Goal: Task Accomplishment & Management: Manage account settings

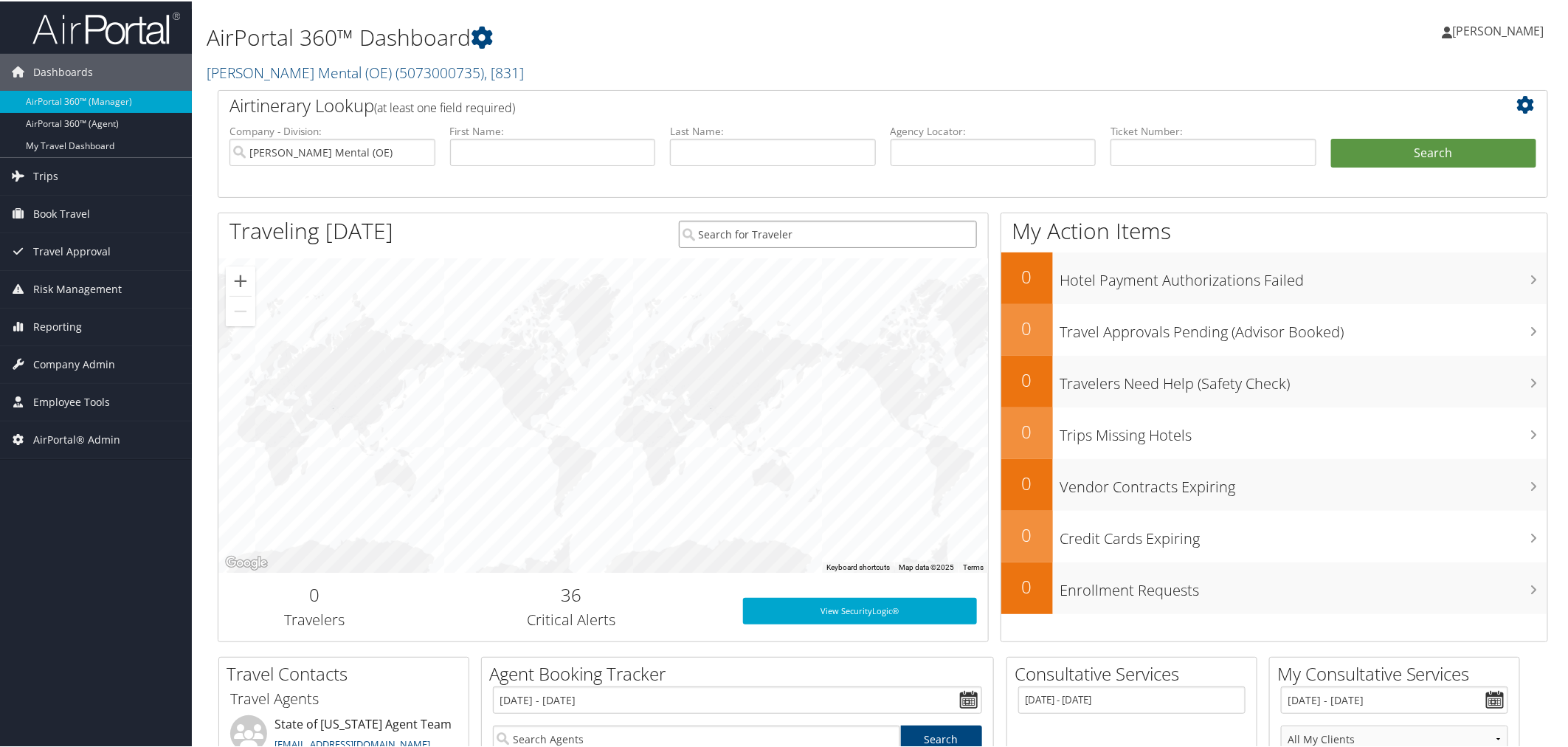
click at [697, 229] on input "search" at bounding box center [828, 233] width 299 height 27
click at [66, 436] on span "AirPortal® Admin" at bounding box center [76, 438] width 87 height 37
click at [66, 436] on span "AirPortal® Admin" at bounding box center [76, 438] width 87 height 37
click at [70, 363] on span "Company Admin" at bounding box center [74, 363] width 82 height 37
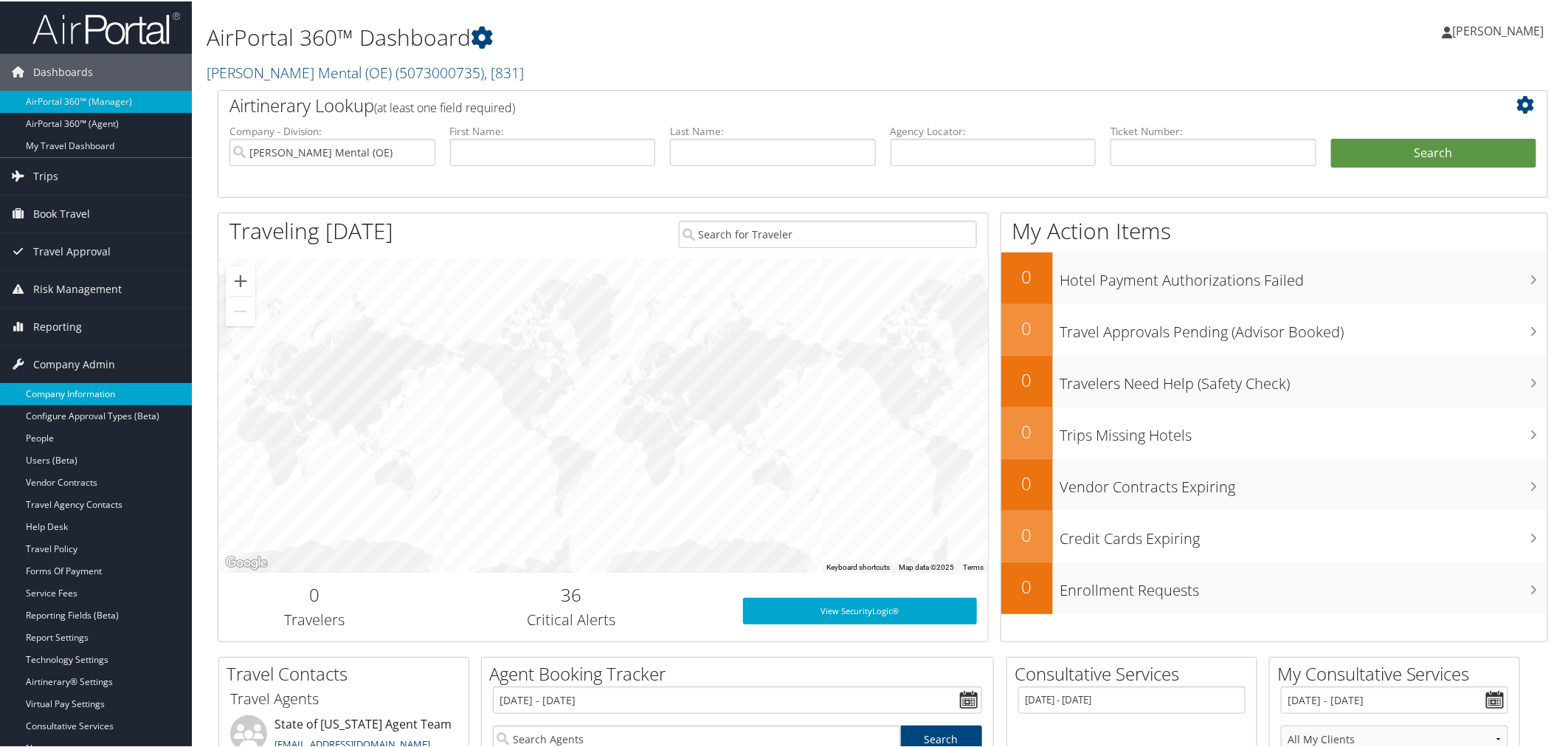
click at [64, 386] on link "Company Information" at bounding box center [96, 393] width 192 height 22
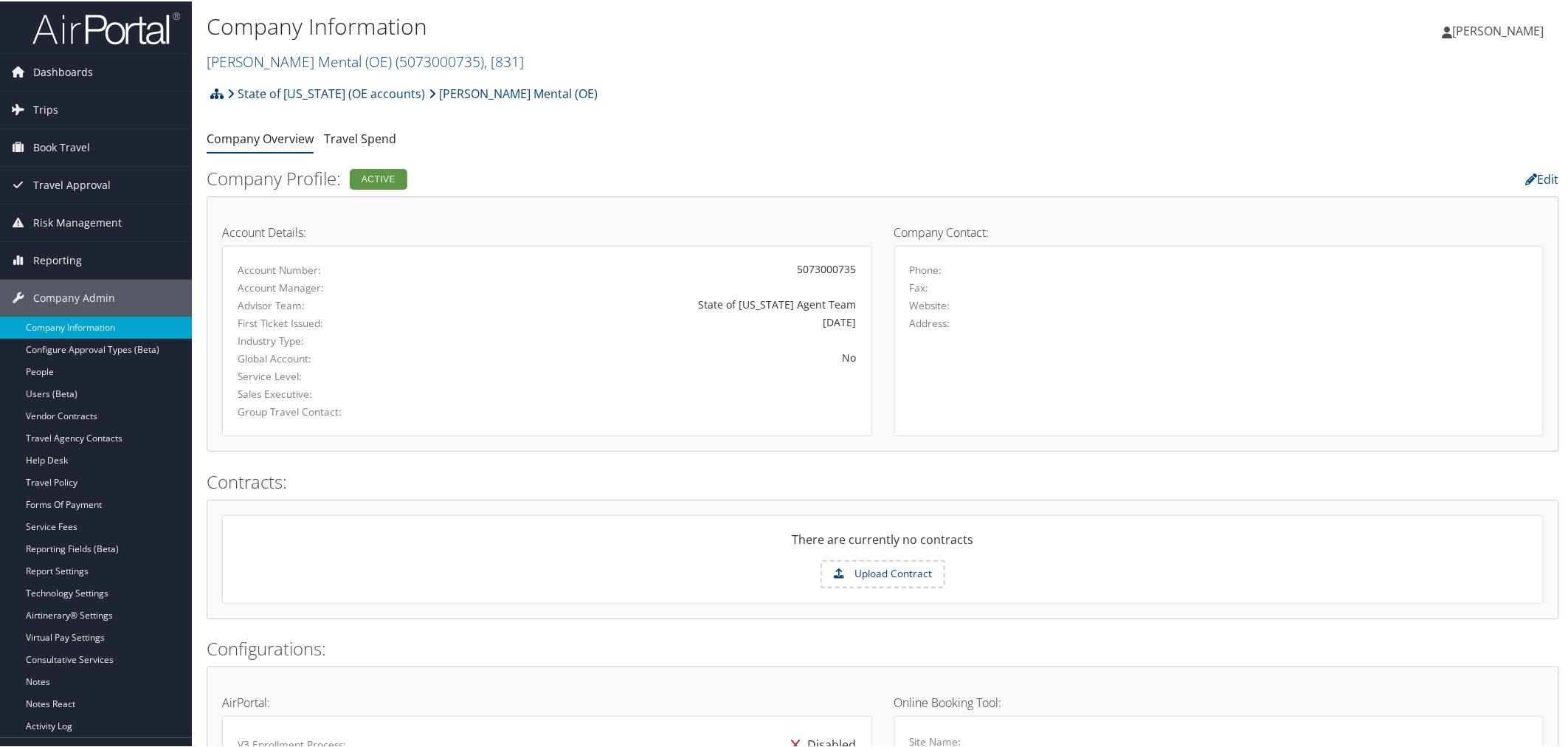
click at [221, 92] on icon at bounding box center [217, 92] width 13 height 12
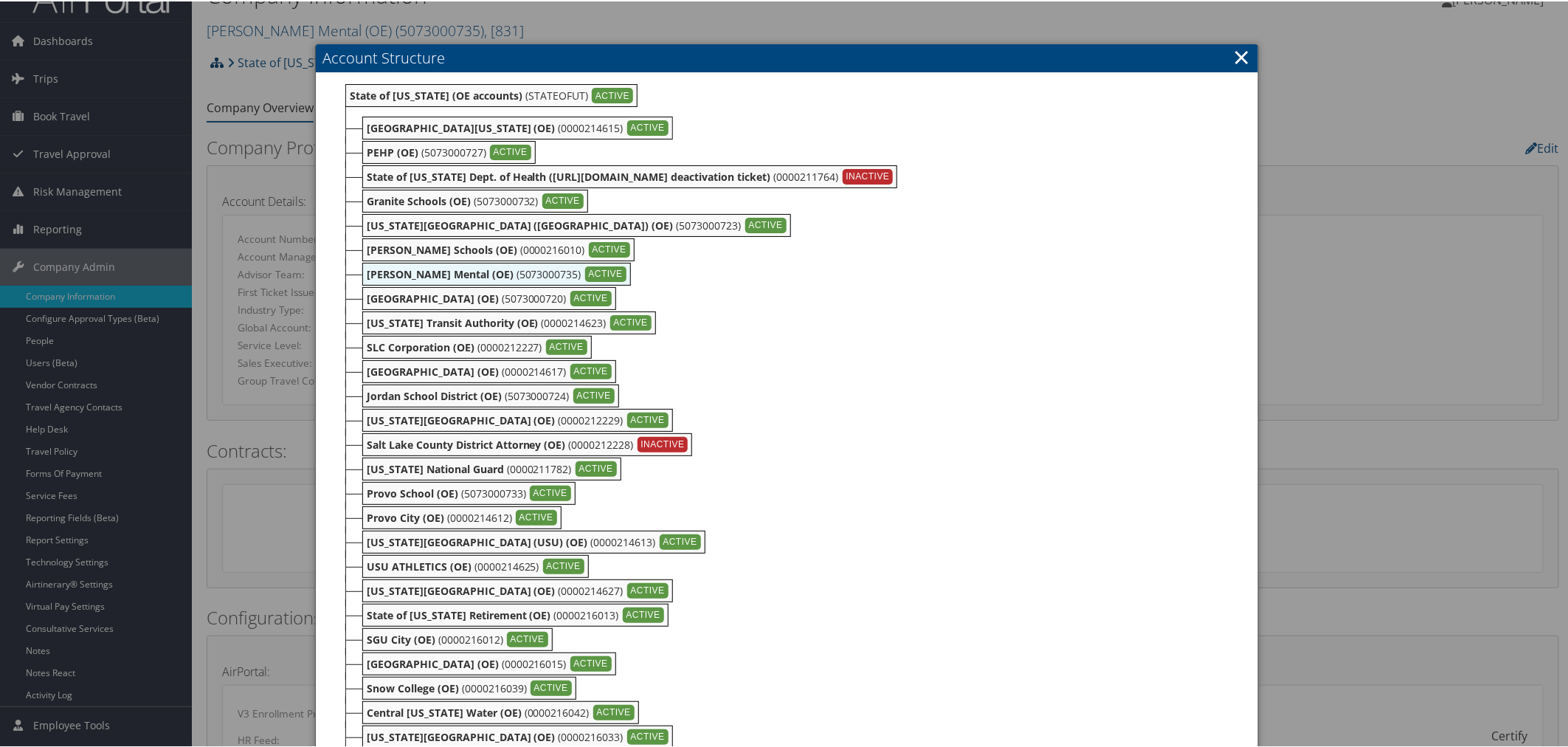
scroll to position [12, 0]
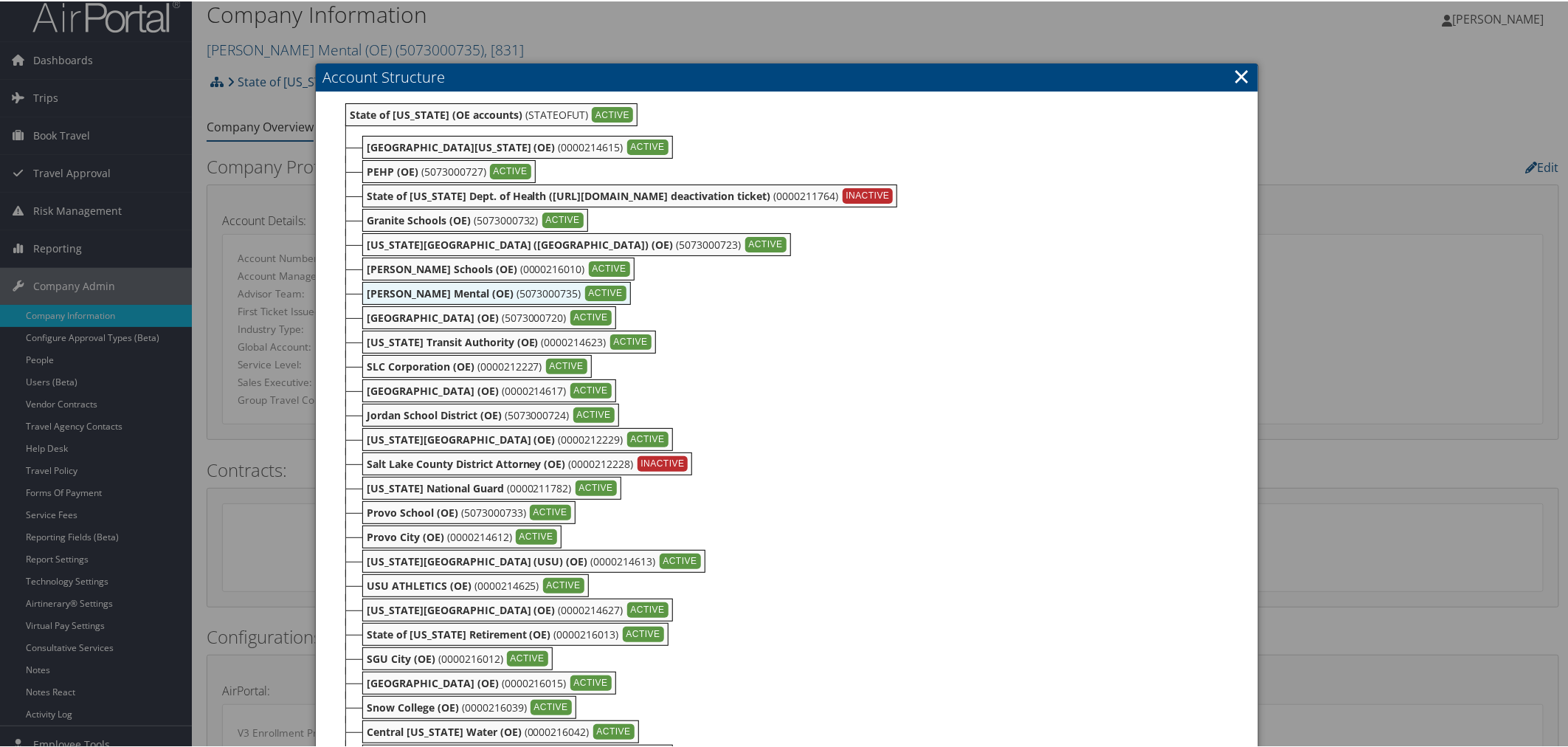
click at [498, 47] on div at bounding box center [786, 374] width 1574 height 747
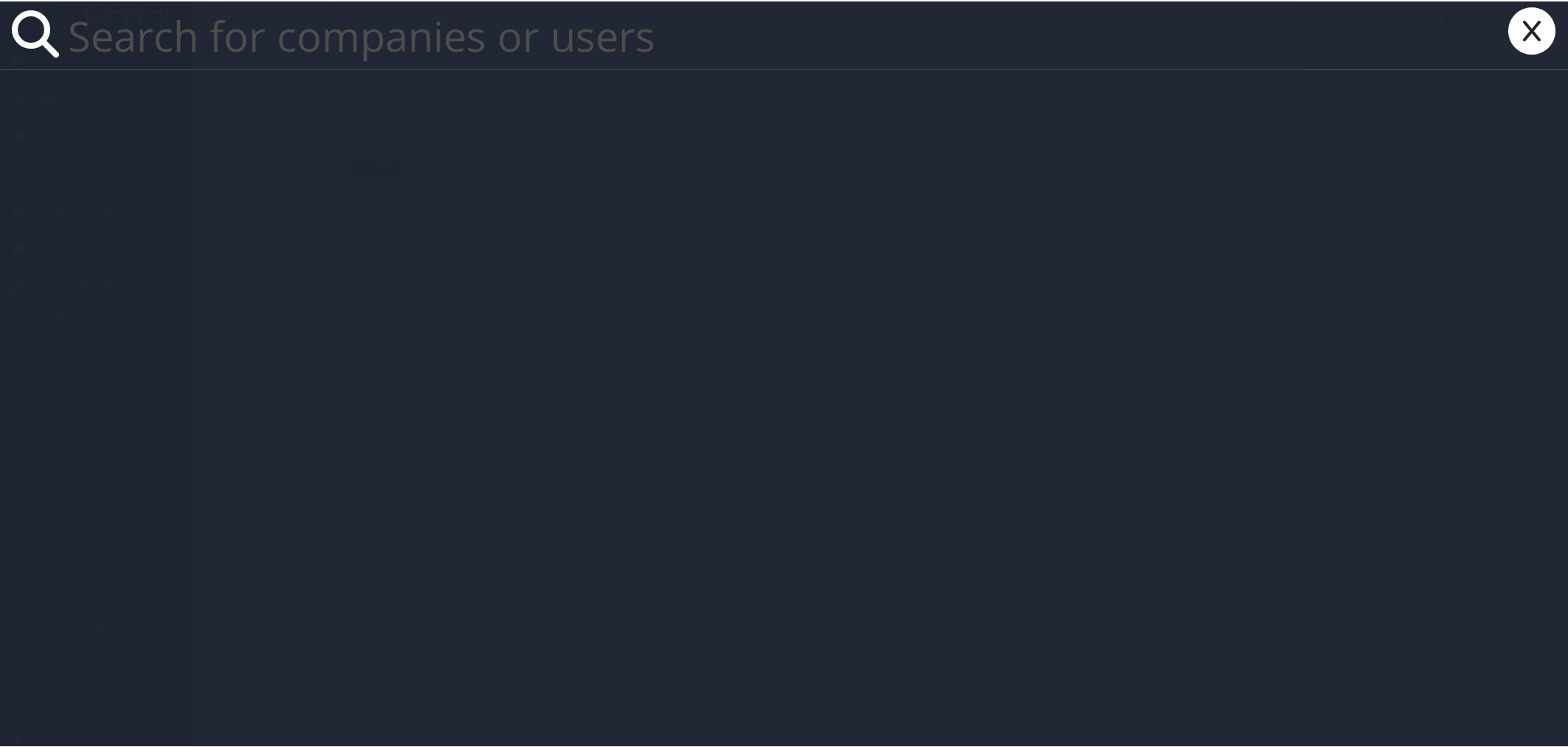
paste input "OE Misc"
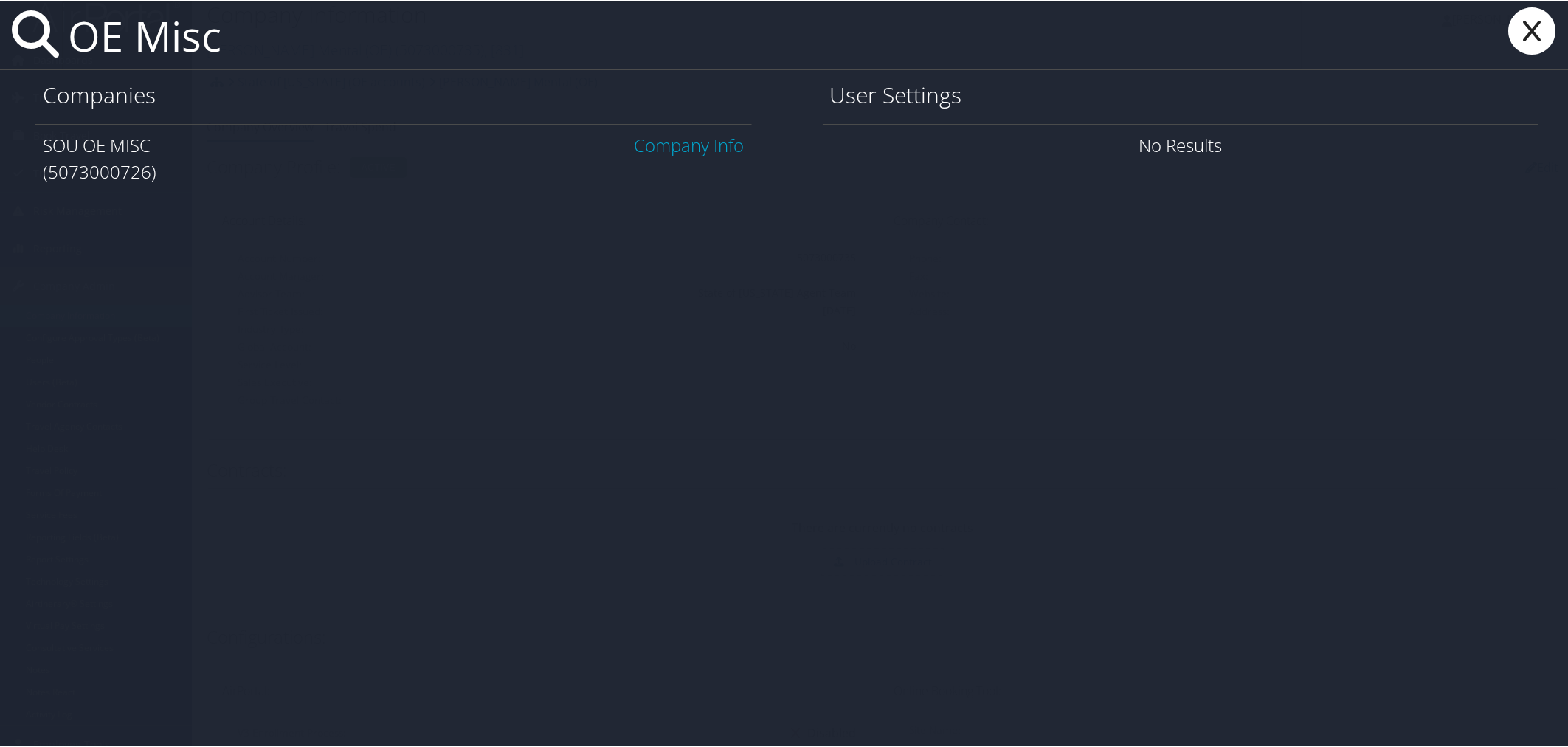
type input "OE Misc"
click at [634, 142] on link "Company Info" at bounding box center [689, 143] width 110 height 24
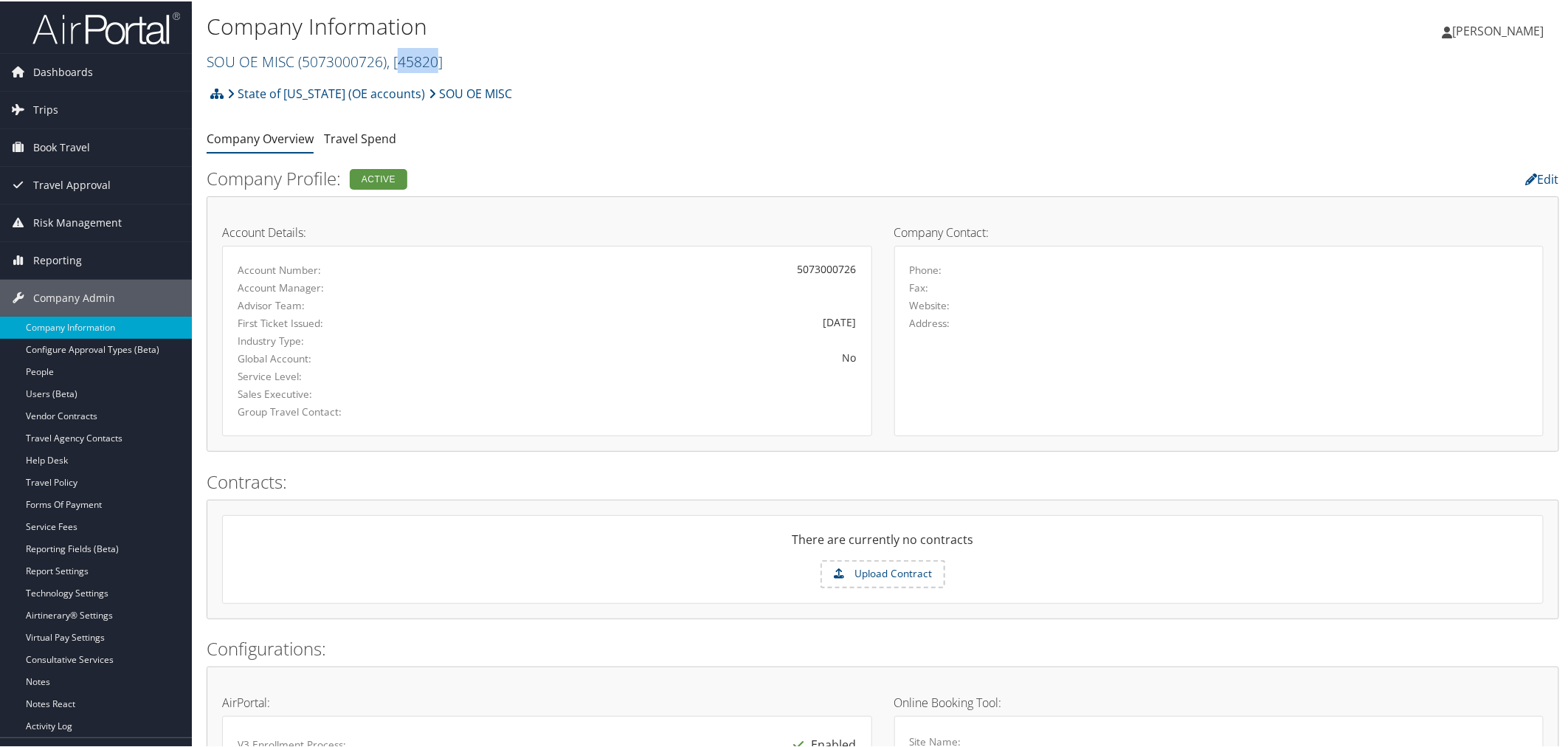
drag, startPoint x: 440, startPoint y: 62, endPoint x: 403, endPoint y: 61, distance: 37.0
click at [403, 61] on span ", [ 45820 ]" at bounding box center [415, 60] width 56 height 20
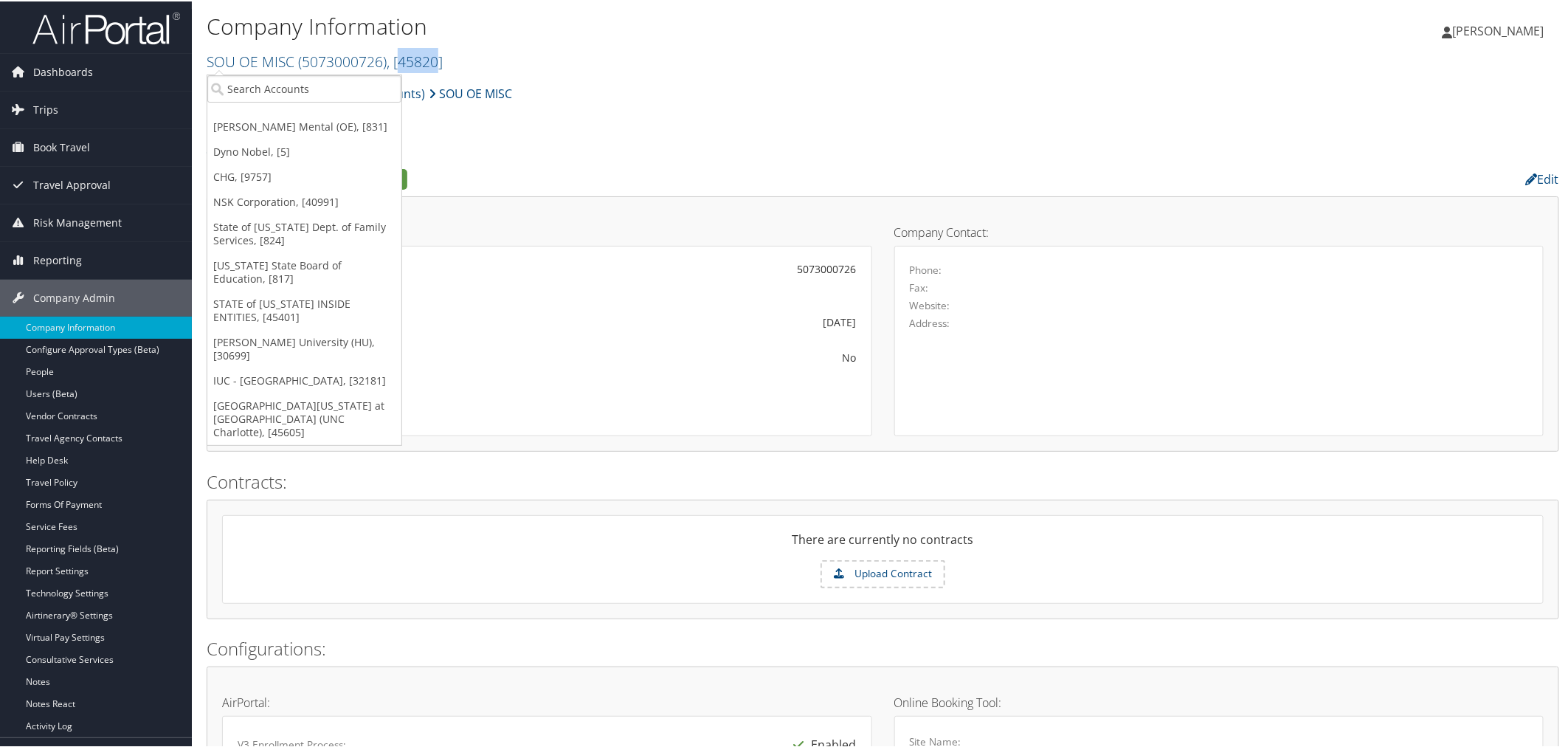
copy span "45820"
click at [543, 150] on ul "Company Overview Travel Spend" at bounding box center [883, 138] width 1353 height 27
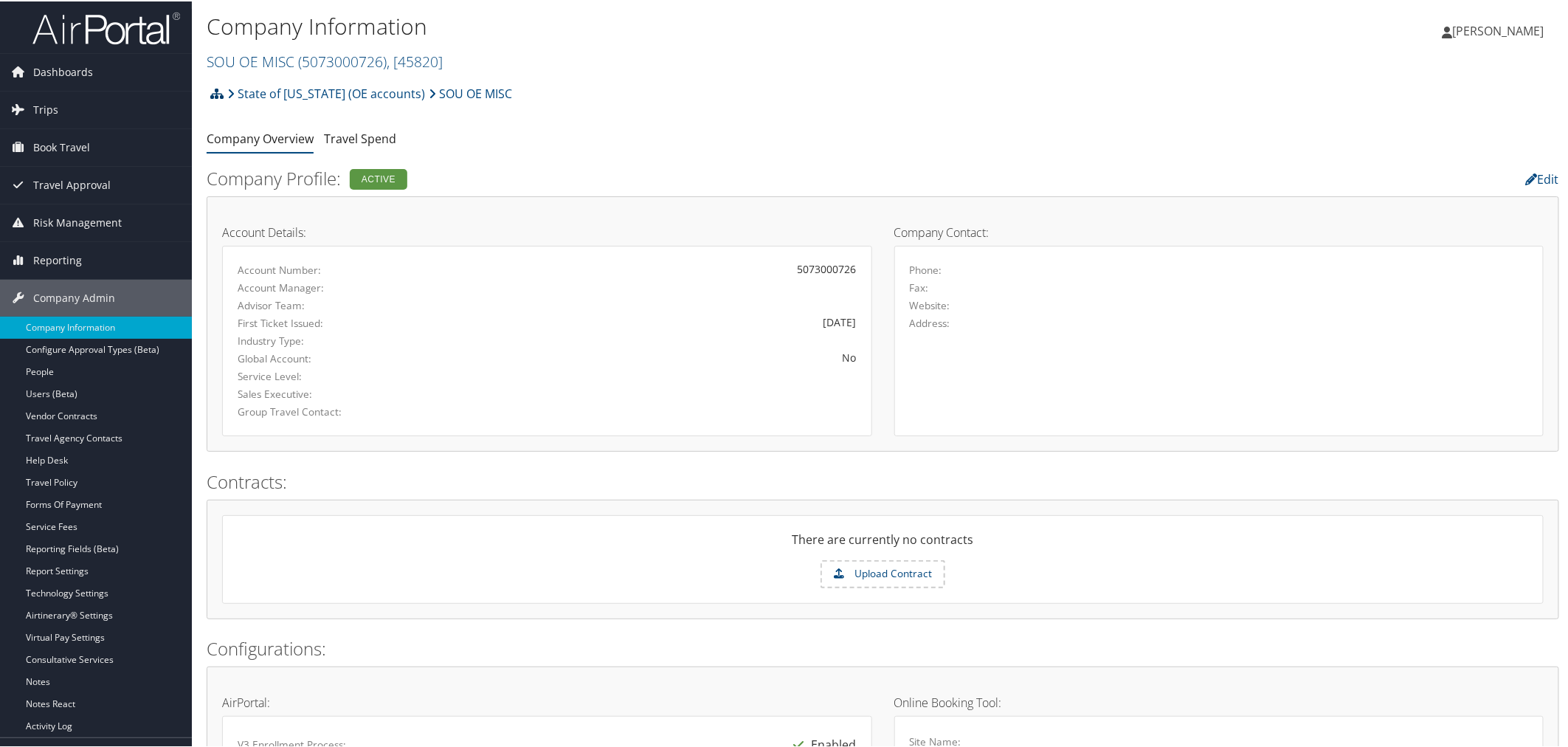
click at [216, 92] on icon at bounding box center [217, 92] width 13 height 12
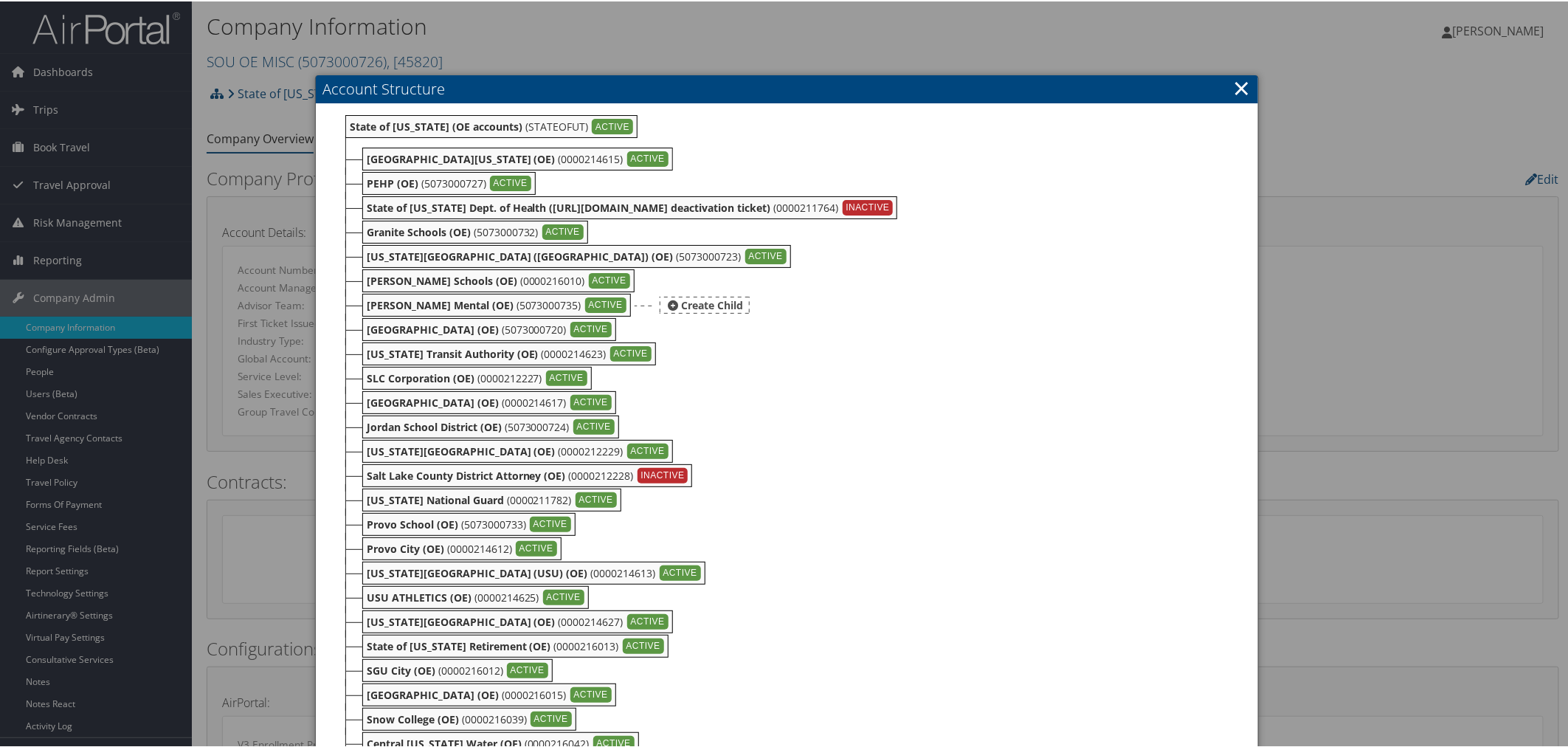
click at [428, 306] on b "[PERSON_NAME] Mental (OE)" at bounding box center [440, 303] width 147 height 14
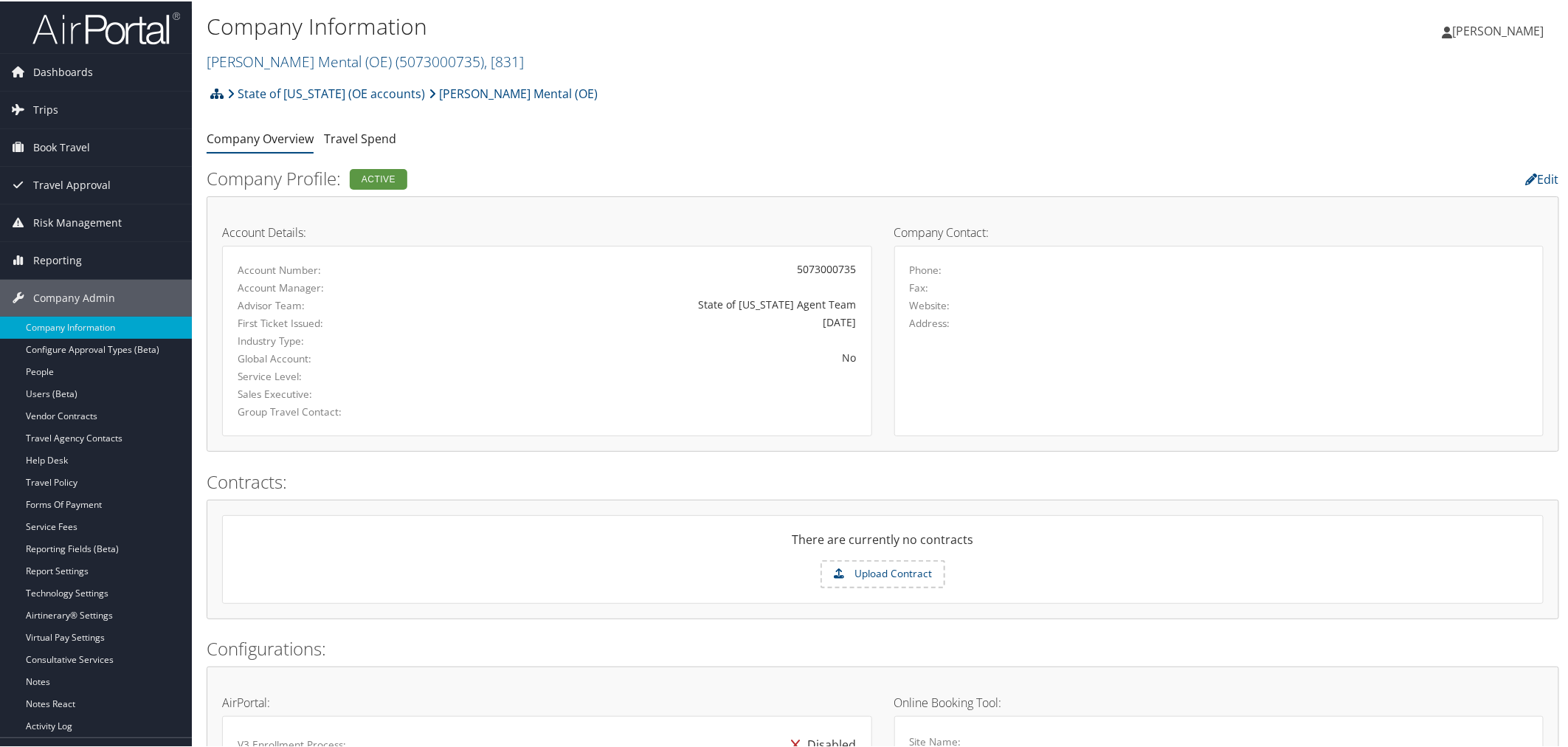
click at [214, 93] on icon at bounding box center [217, 92] width 13 height 12
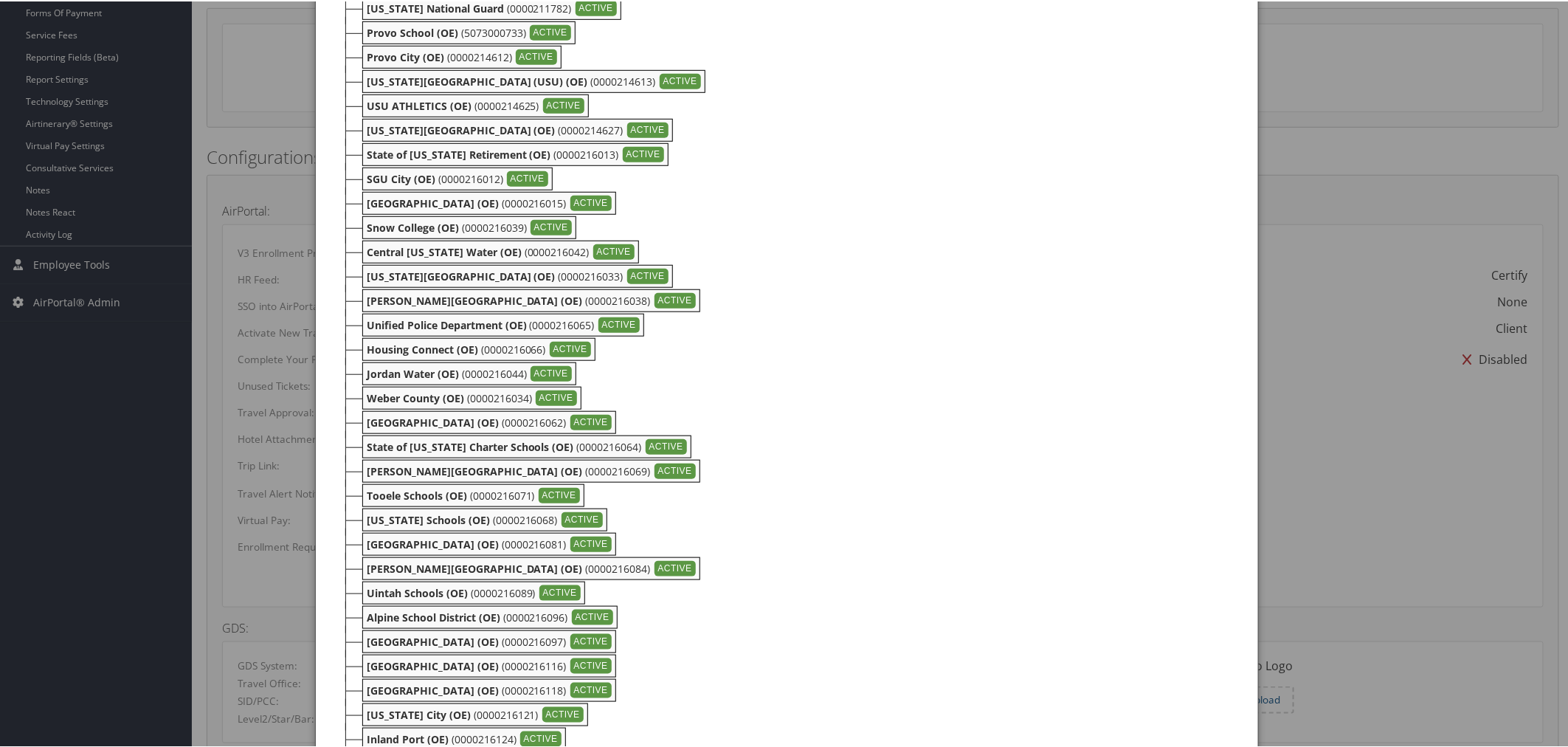
scroll to position [668, 0]
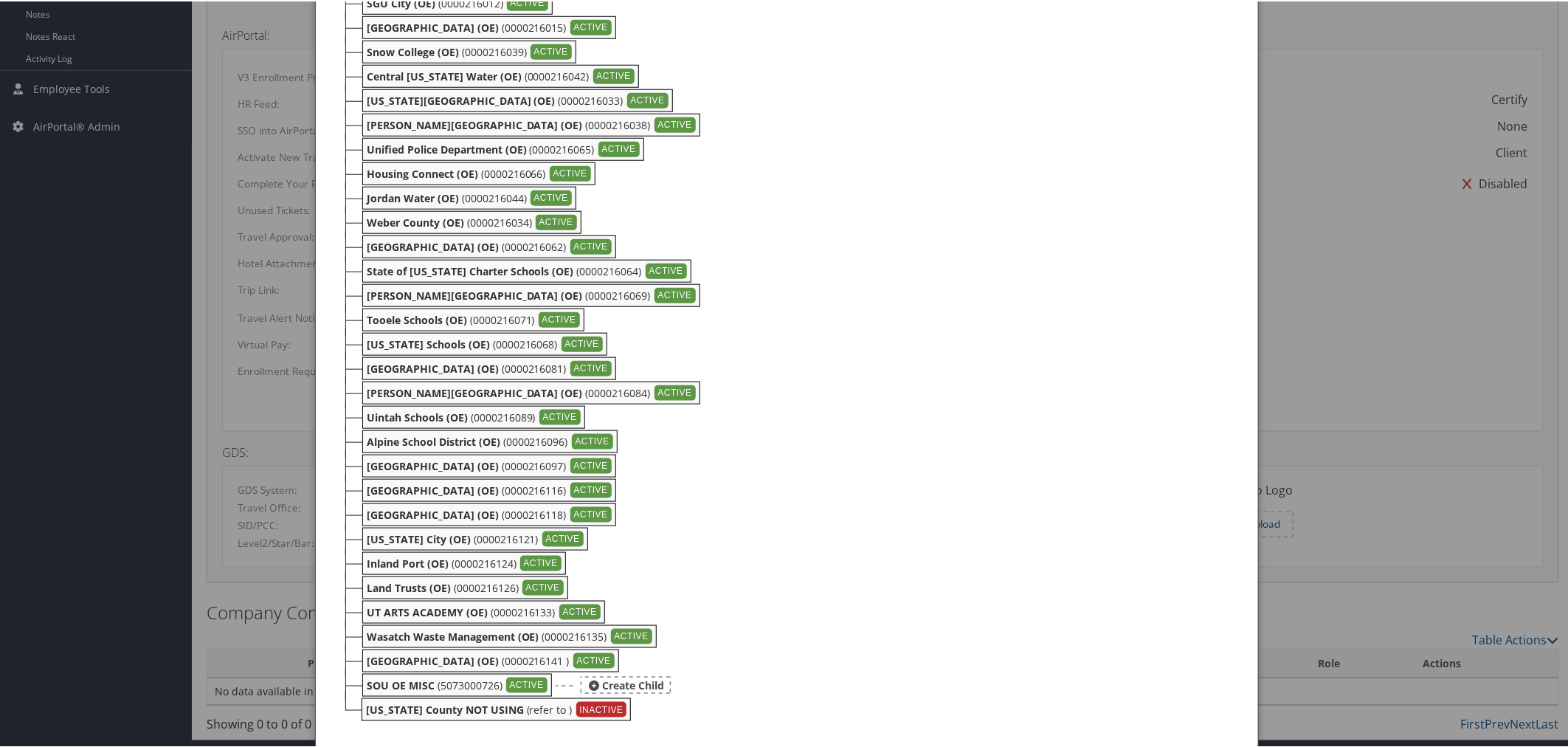
click at [424, 677] on b "SOU OE MISC" at bounding box center [401, 683] width 68 height 14
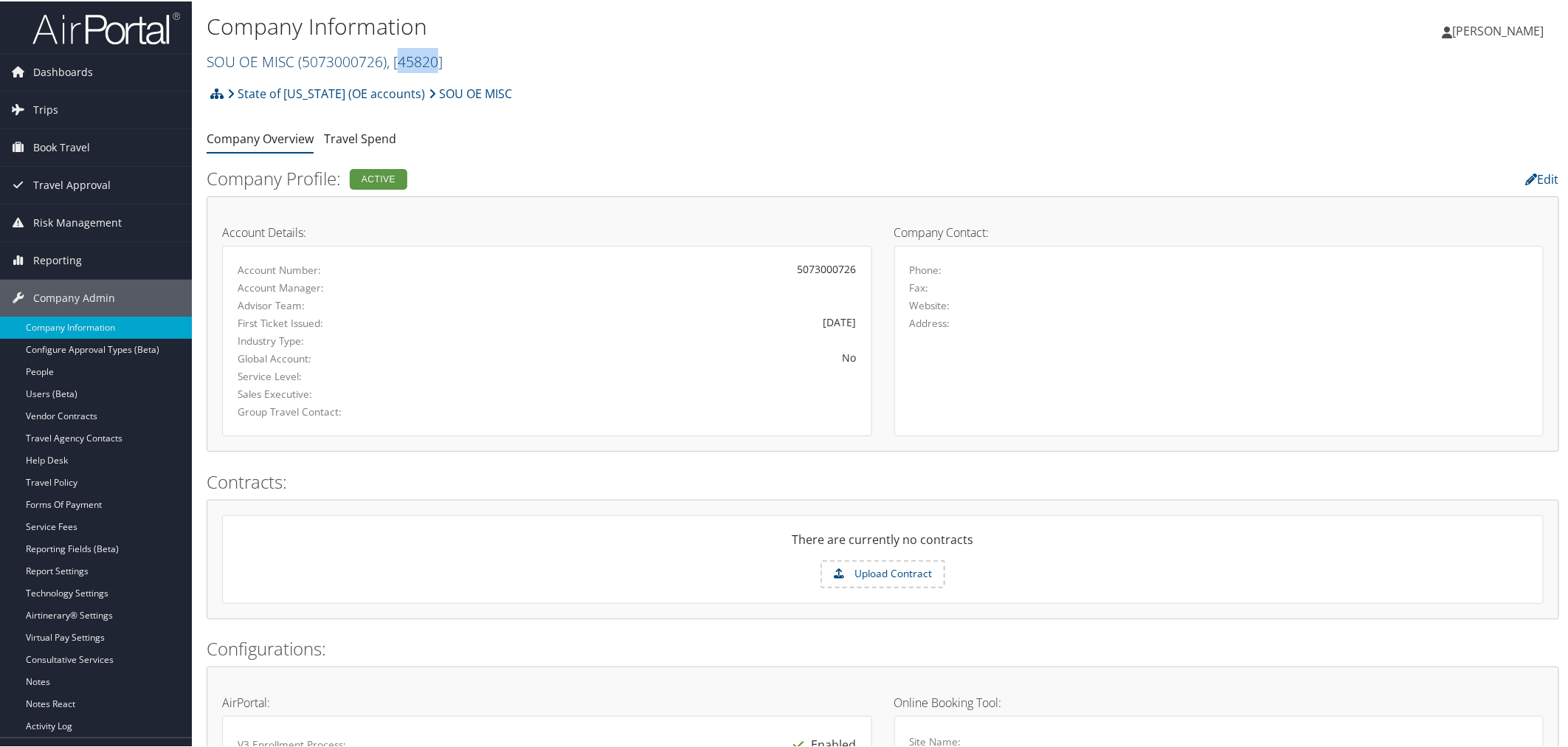
drag, startPoint x: 439, startPoint y: 60, endPoint x: 402, endPoint y: 62, distance: 37.1
click at [402, 62] on span ", [ 45820 ]" at bounding box center [415, 60] width 56 height 20
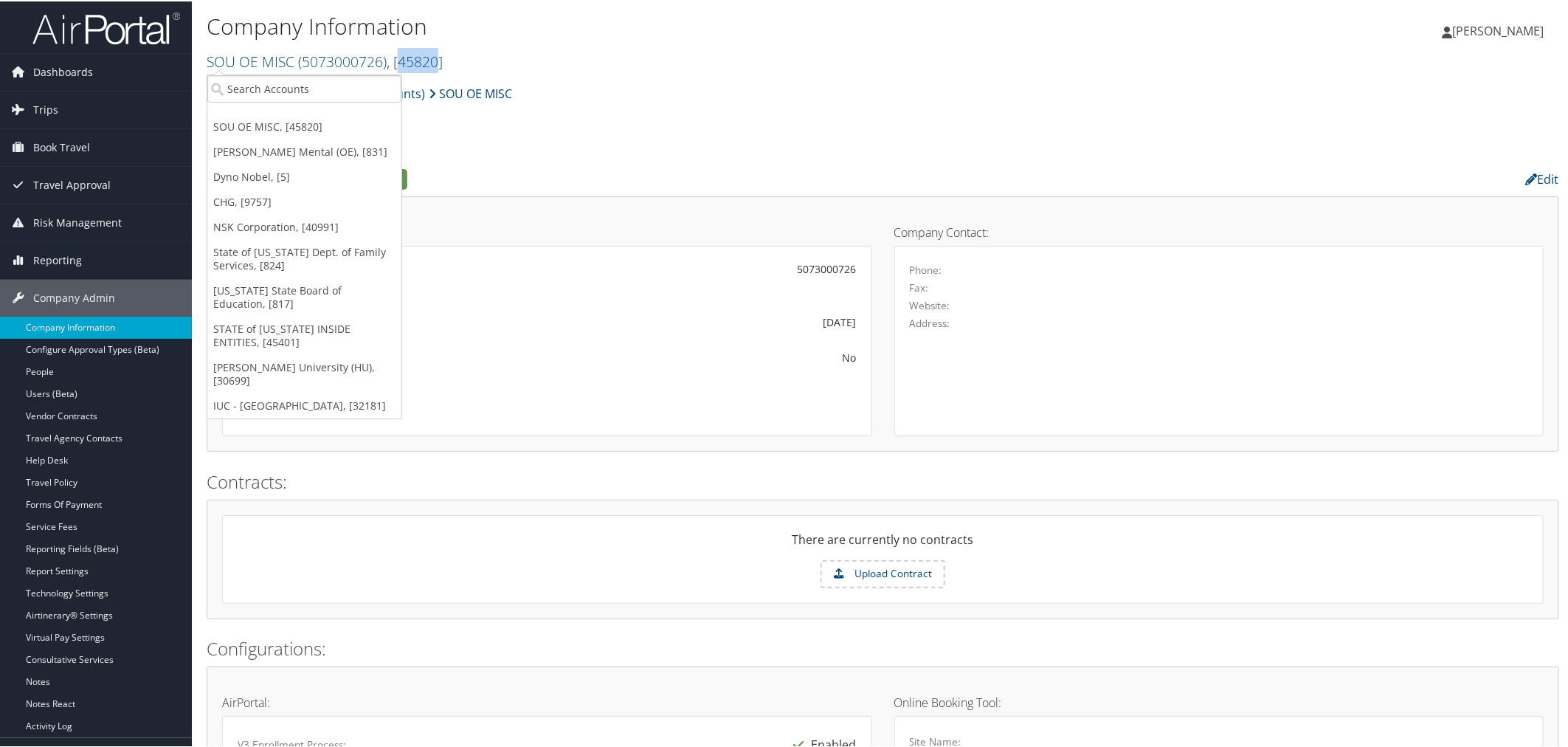
copy span "45820"
click at [791, 100] on div "State of Utah (OE accounts) SOU OE MISC Account Structure State of Utah (OE acc…" at bounding box center [883, 98] width 1353 height 40
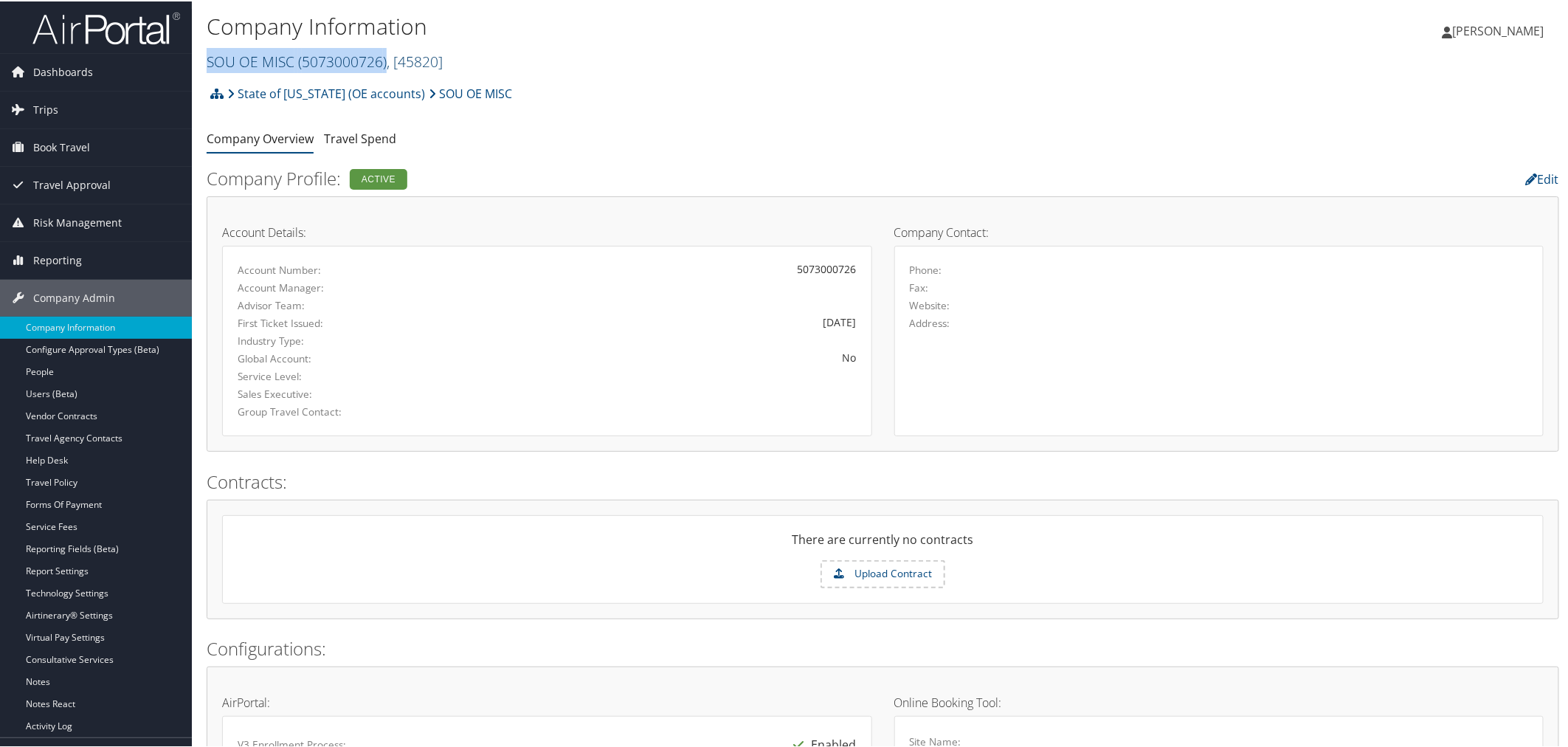
drag, startPoint x: 204, startPoint y: 62, endPoint x: 385, endPoint y: 68, distance: 181.1
click at [385, 68] on div "Company Information SOU OE MISC ( 5073000726 ) , [ 45820 ] SOU OE MISC Davis Me…" at bounding box center [883, 39] width 1382 height 78
copy link "SOU OE MISC ( 5073000726 )"
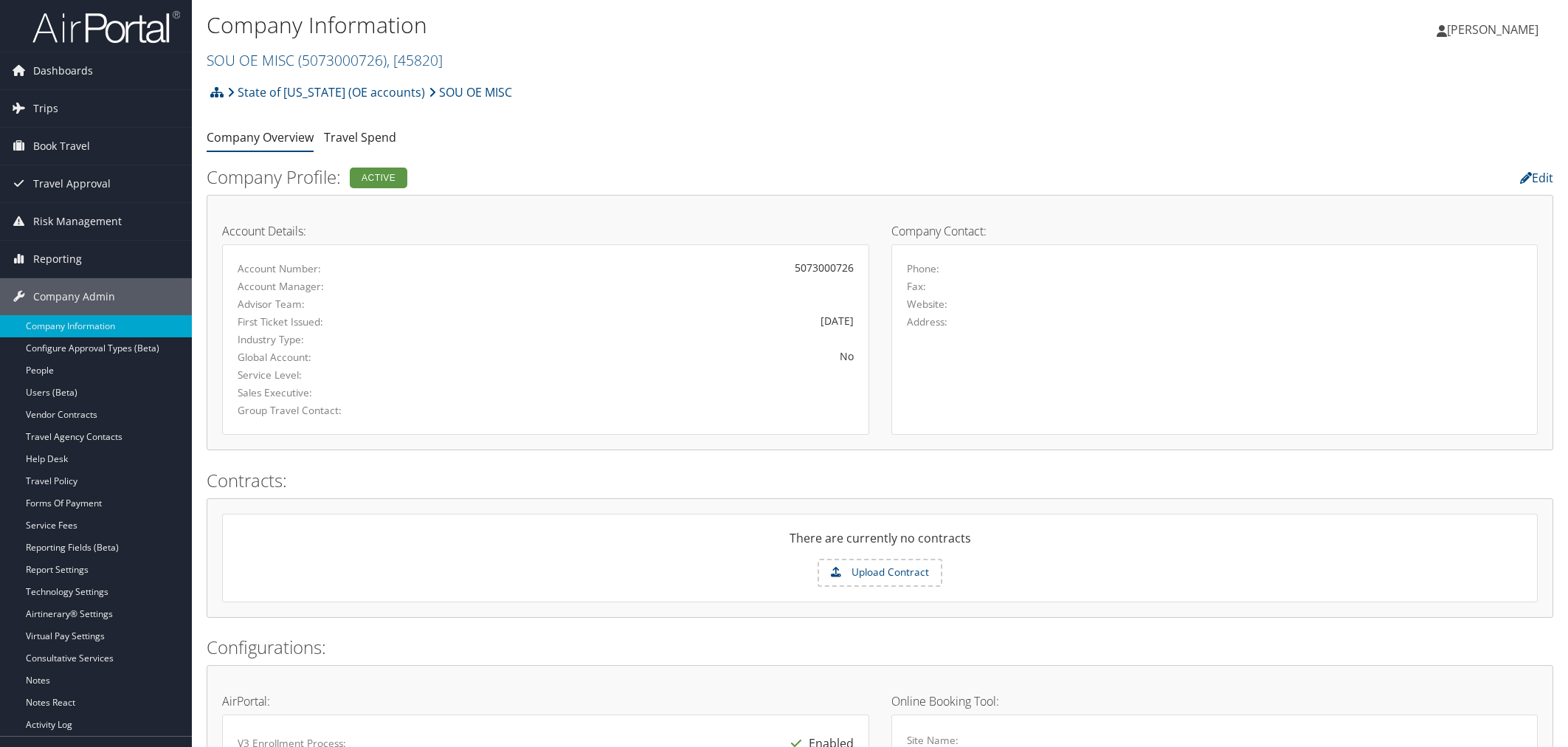
scroll to position [658, 0]
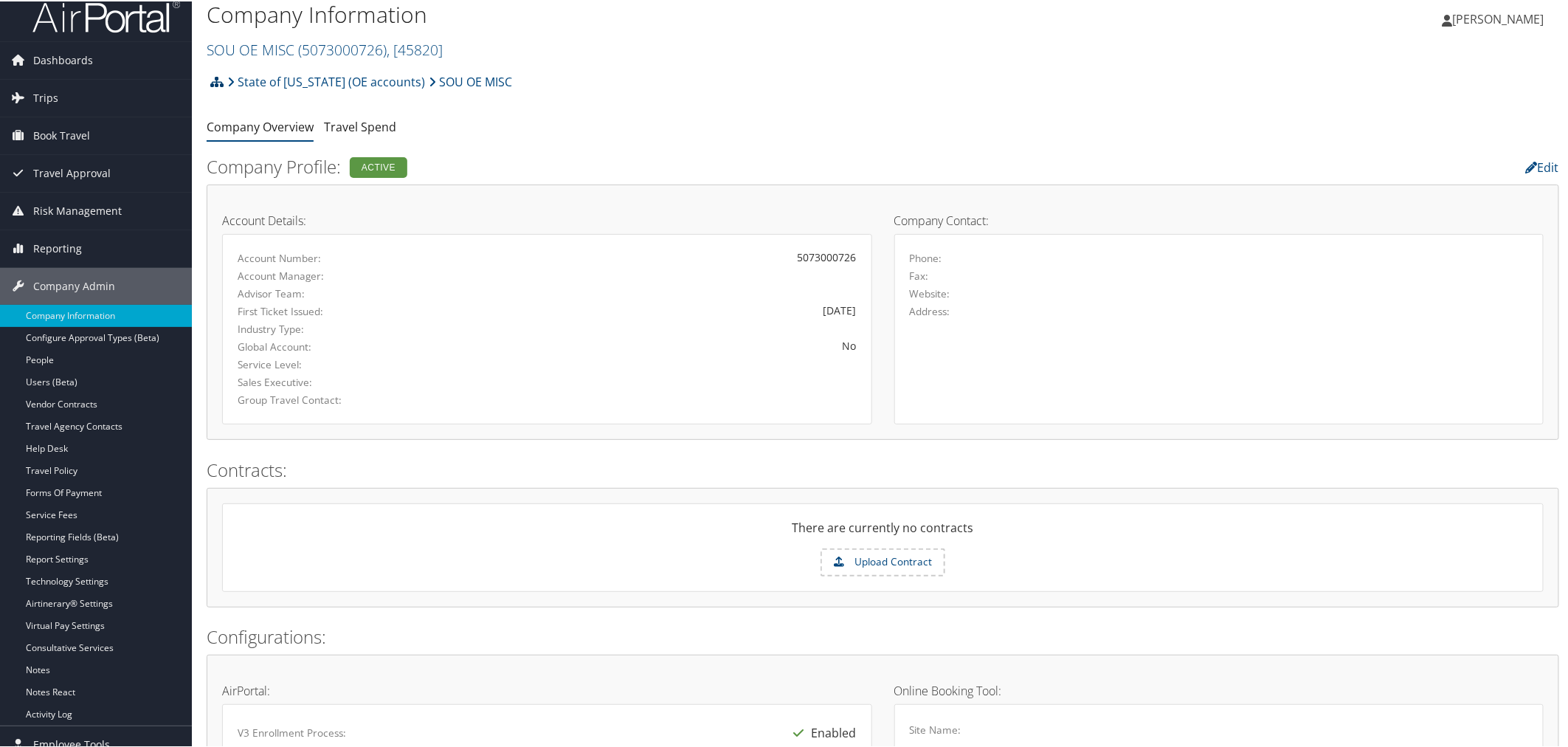
click at [214, 79] on icon at bounding box center [217, 80] width 13 height 12
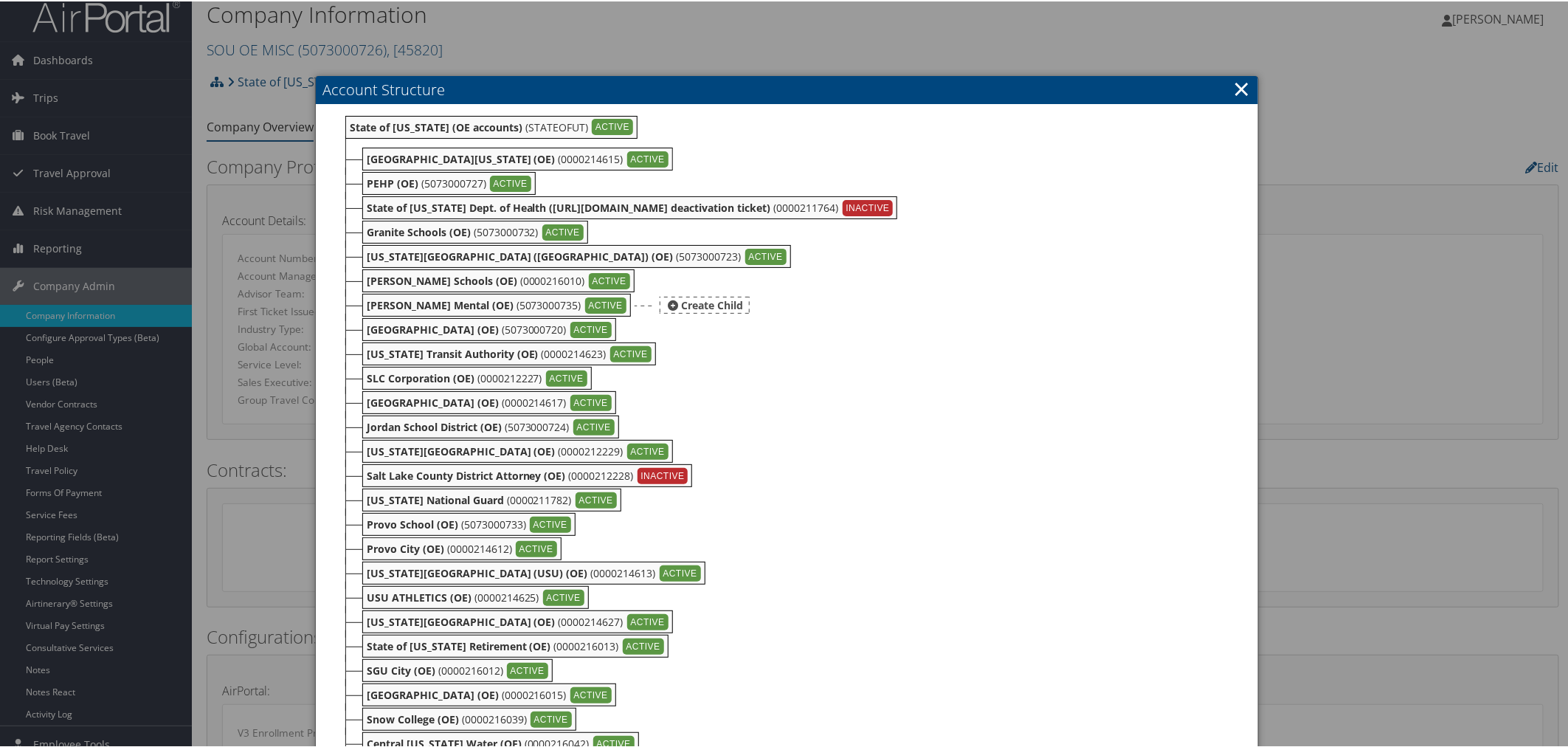
click at [430, 297] on b "[PERSON_NAME] Mental (OE)" at bounding box center [440, 303] width 147 height 14
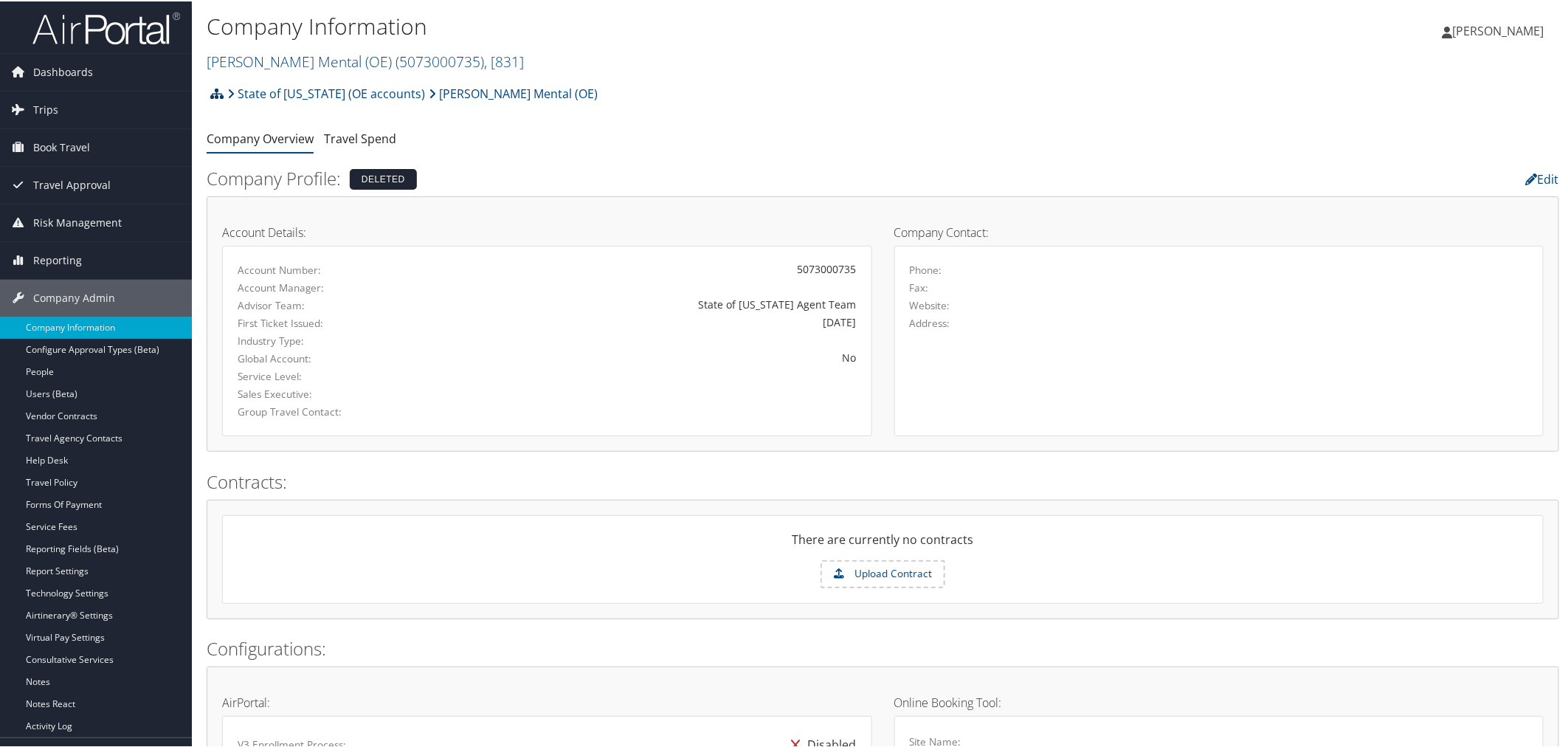
click at [218, 92] on icon at bounding box center [217, 92] width 13 height 12
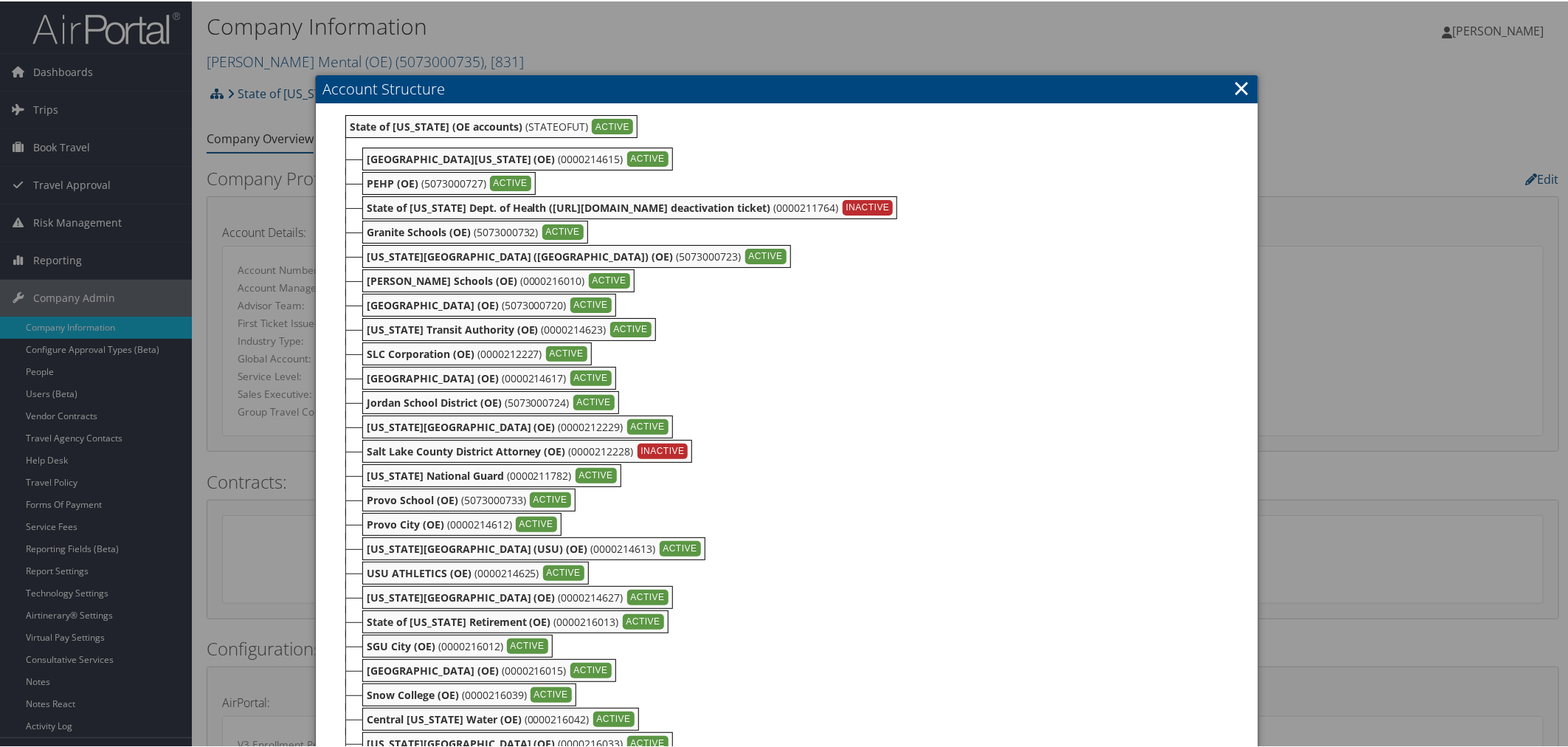
click at [690, 53] on div at bounding box center [786, 374] width 1574 height 747
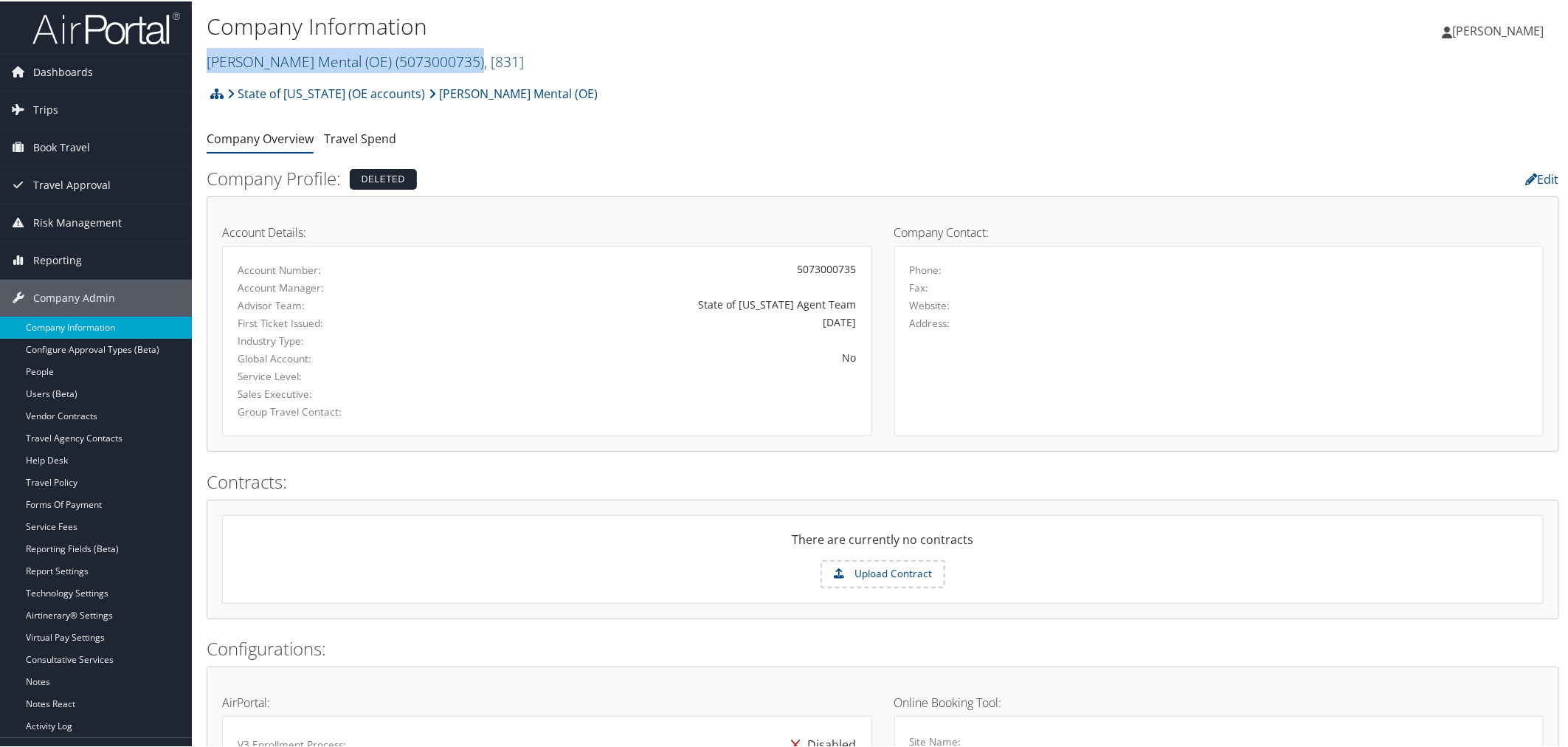
drag, startPoint x: 410, startPoint y: 60, endPoint x: 207, endPoint y: 60, distance: 203.0
click at [207, 60] on link "Davis Mental (OE) ( 5073000735 ) , [ 831 ]" at bounding box center [365, 60] width 317 height 20
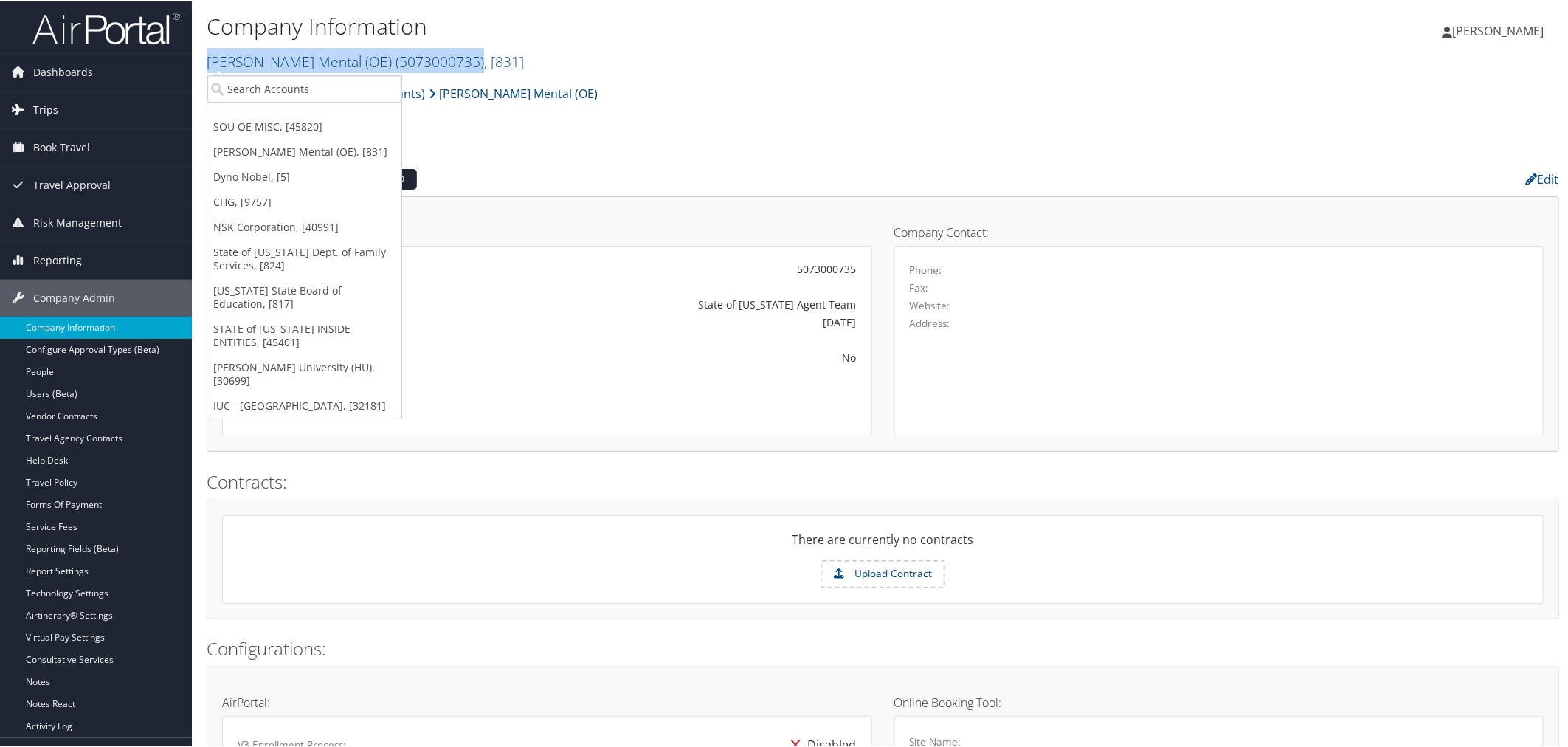
copy link "Davis Mental (OE) ( 5073000735 )"
